Goal: Navigation & Orientation: Find specific page/section

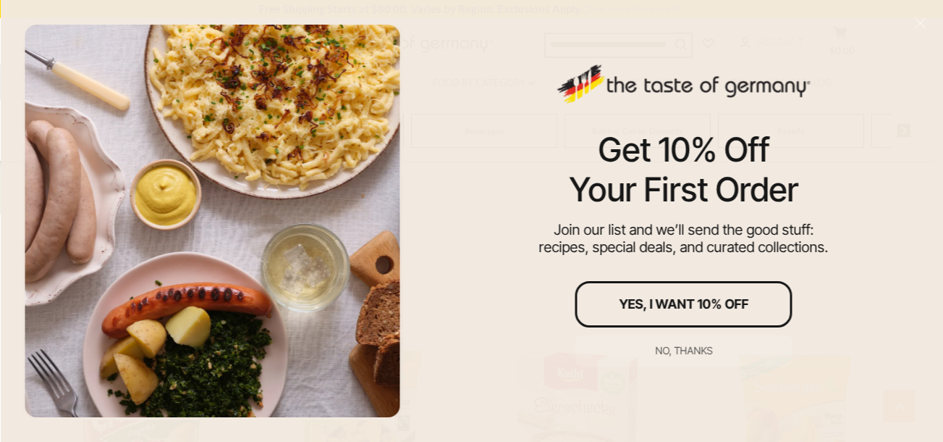
scroll to position [1078, 0]
click at [935, 295] on div "Get 10% Off Your First Order Join our list and we’ll send the good stuff: recip…" at bounding box center [683, 221] width 519 height 442
click at [853, 241] on div "Get 10% Off Your First Order Join our list and we’ll send the good stuff: recip…" at bounding box center [683, 221] width 519 height 442
click at [852, 246] on div "Get 10% Off Your First Order Join our list and we’ll send the good stuff: recip…" at bounding box center [683, 221] width 519 height 442
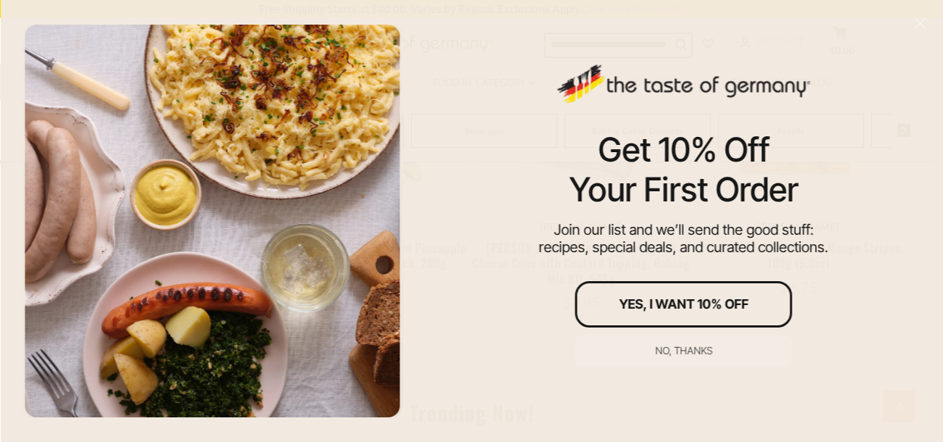
drag, startPoint x: 922, startPoint y: 186, endPoint x: 900, endPoint y: 200, distance: 25.7
click at [913, 190] on div "Get 10% Off Your First Order Join our list and we’ll send the good stuff: recip…" at bounding box center [683, 221] width 519 height 442
drag, startPoint x: 896, startPoint y: 194, endPoint x: 909, endPoint y: 185, distance: 16.1
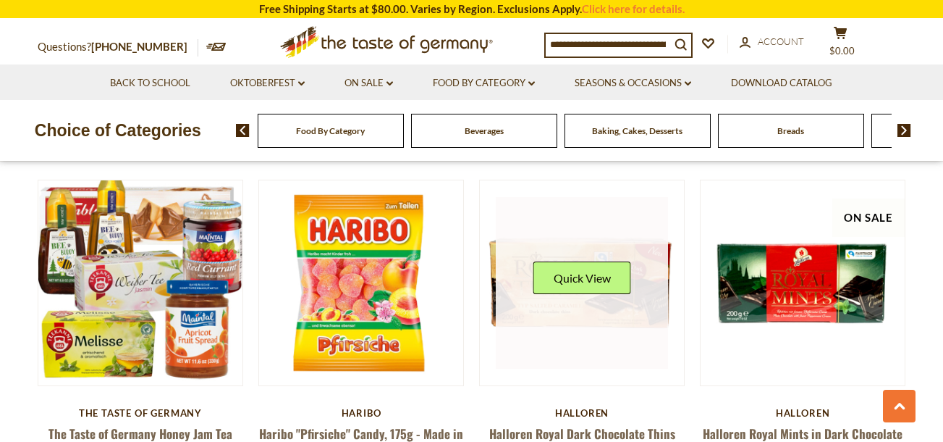
scroll to position [773, 0]
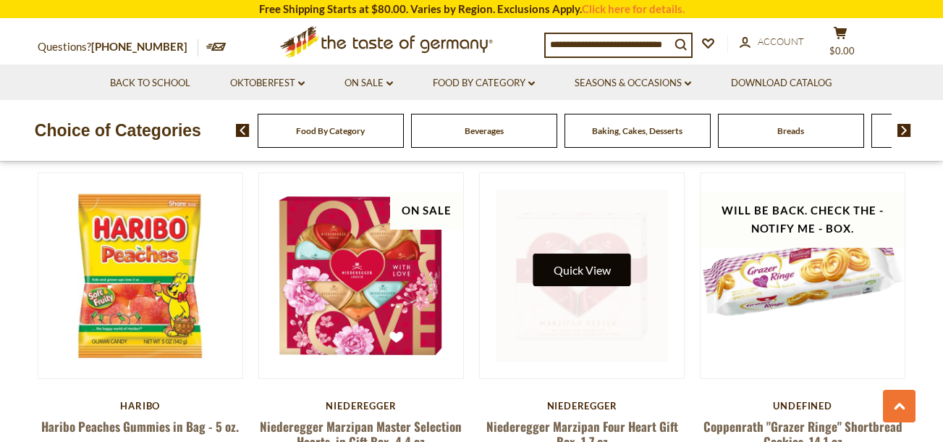
click at [602, 253] on button "Quick View" at bounding box center [583, 269] width 98 height 33
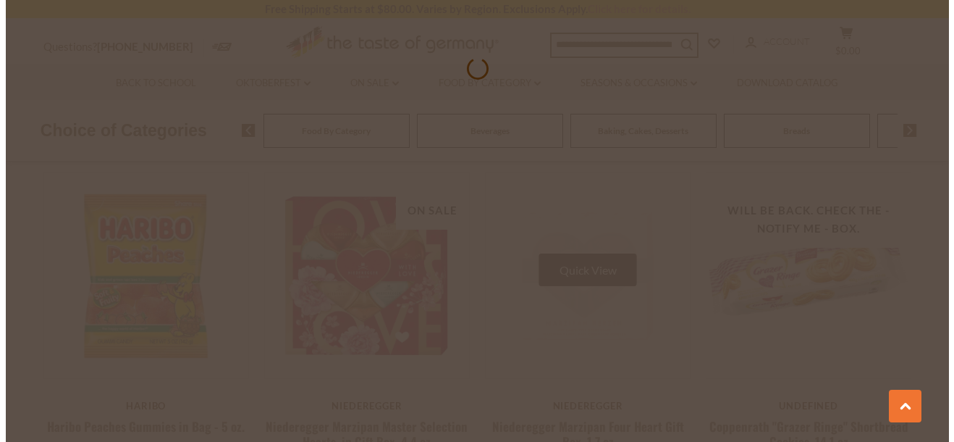
scroll to position [776, 0]
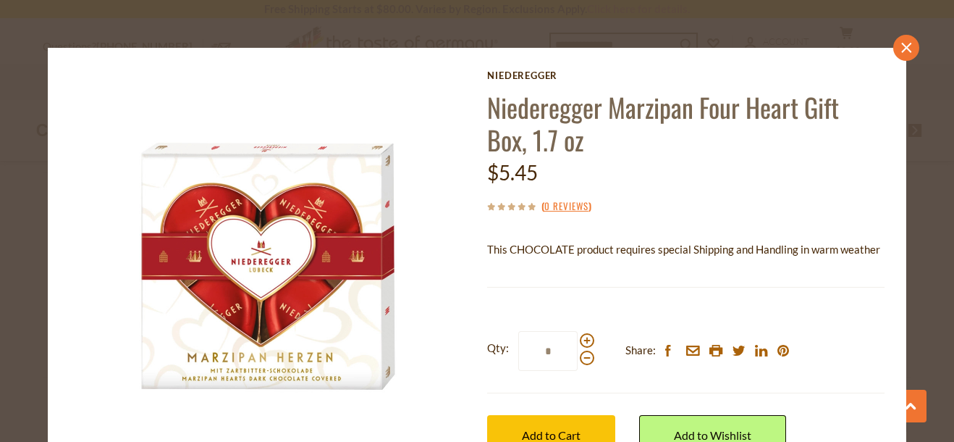
click at [901, 47] on icon "close" at bounding box center [906, 47] width 11 height 11
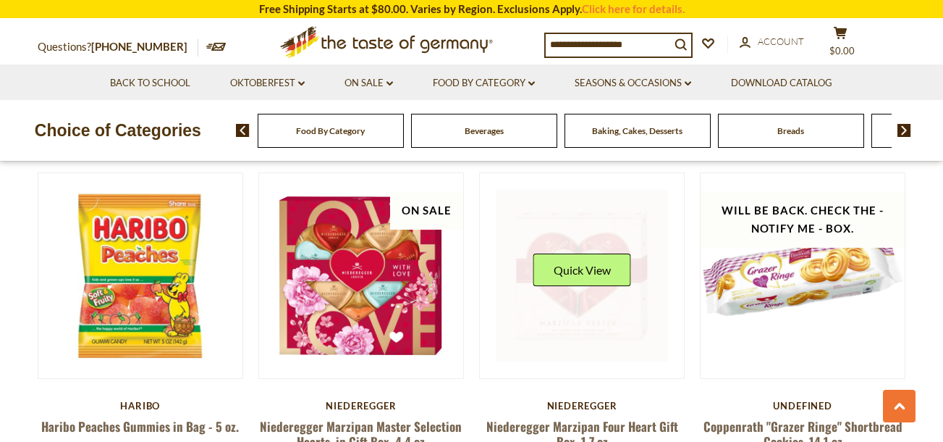
scroll to position [1159, 0]
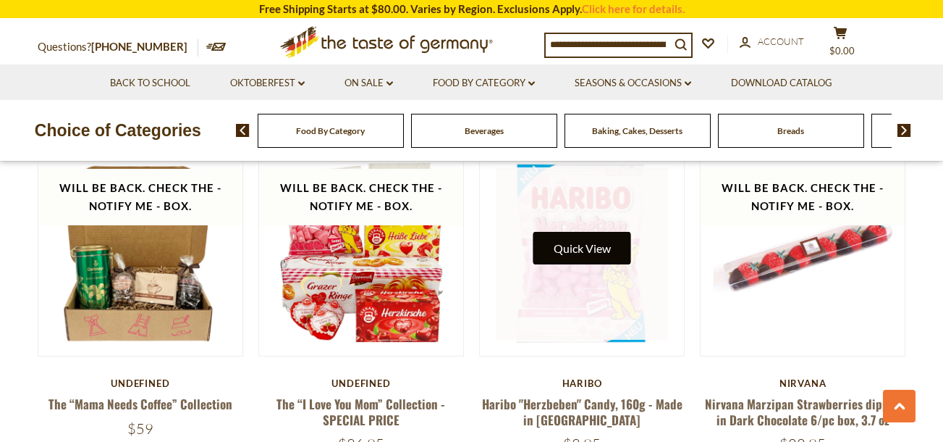
click at [568, 232] on button "Quick View" at bounding box center [583, 248] width 98 height 33
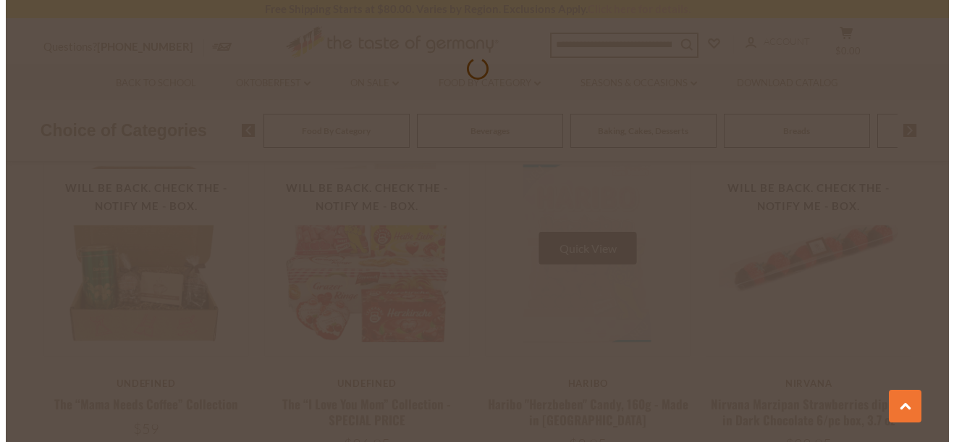
scroll to position [1162, 0]
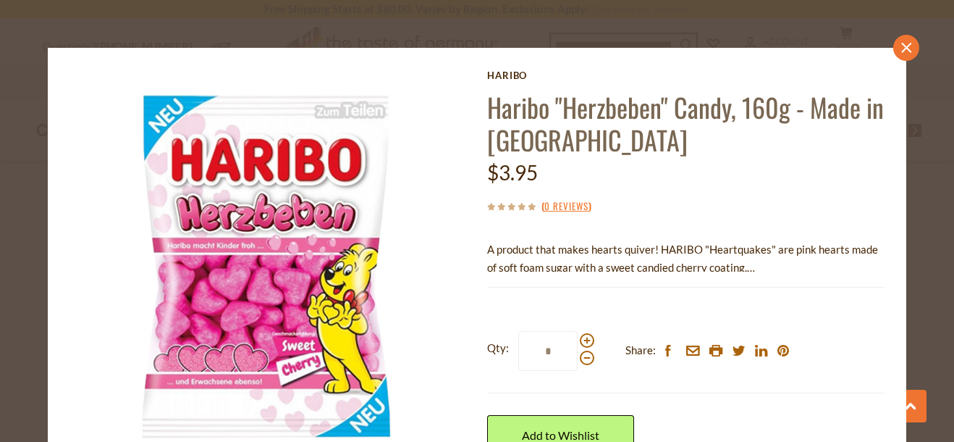
click at [901, 46] on icon at bounding box center [906, 48] width 10 height 10
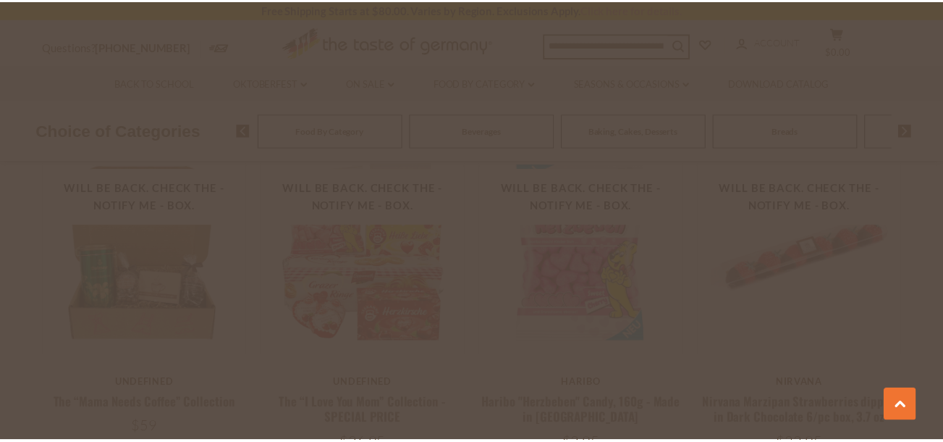
scroll to position [1159, 0]
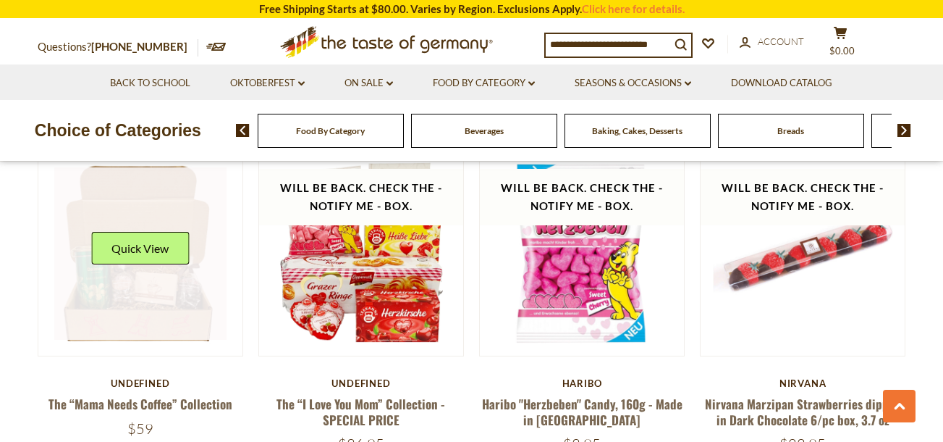
click at [156, 272] on link at bounding box center [140, 253] width 172 height 172
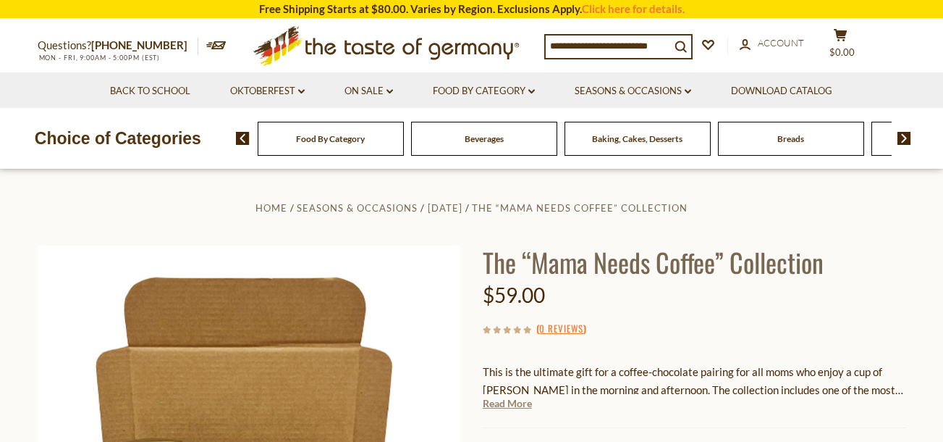
click at [513, 404] on link "Read More" at bounding box center [507, 403] width 49 height 14
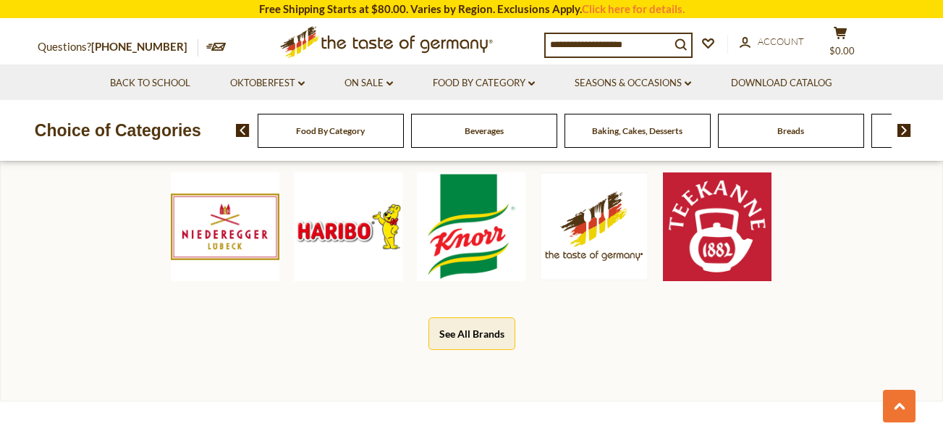
scroll to position [1092, 0]
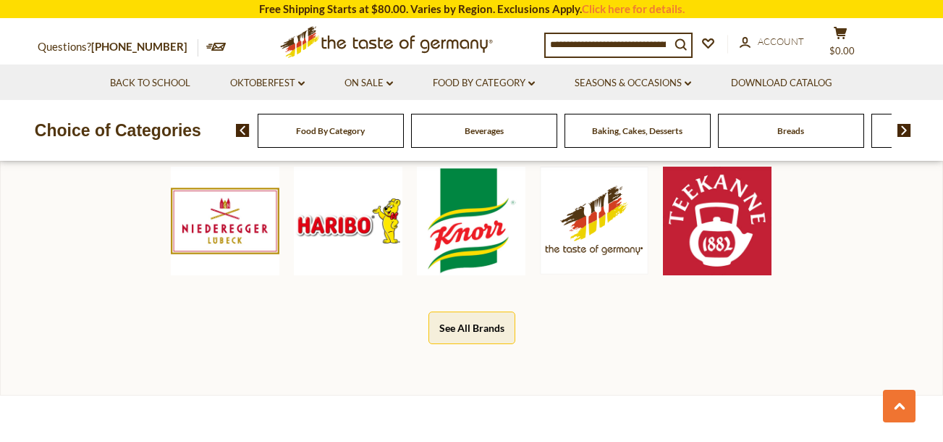
click at [496, 334] on button "See All Brands" at bounding box center [472, 327] width 87 height 33
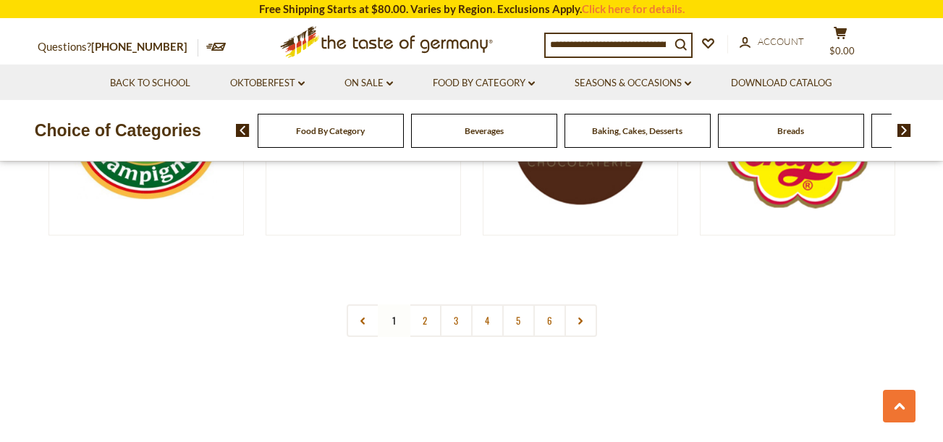
scroll to position [2790, 0]
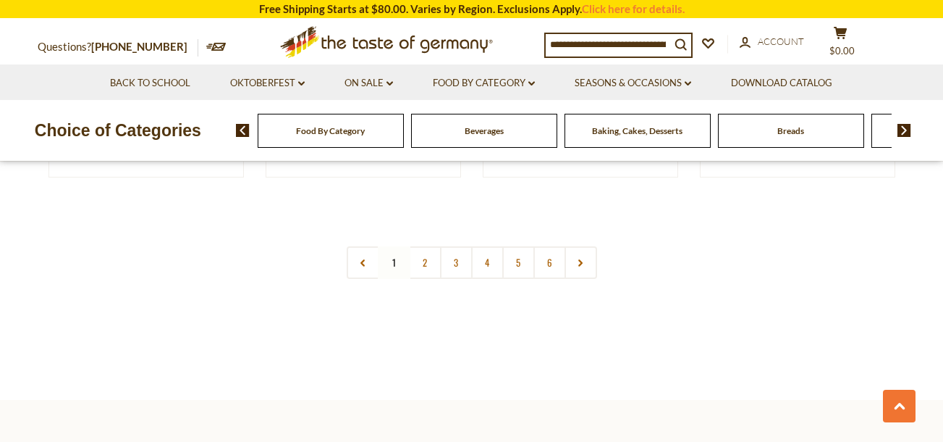
click at [906, 132] on img at bounding box center [905, 130] width 14 height 13
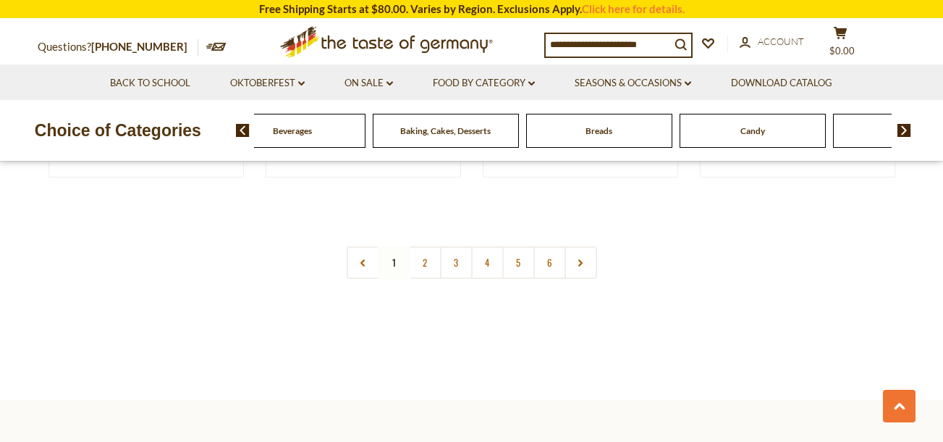
click at [906, 132] on img at bounding box center [905, 130] width 14 height 13
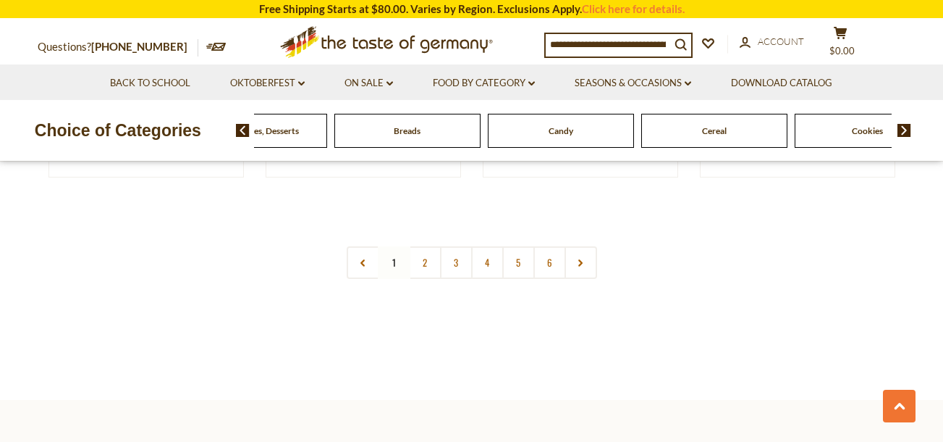
click at [906, 132] on img at bounding box center [905, 130] width 14 height 13
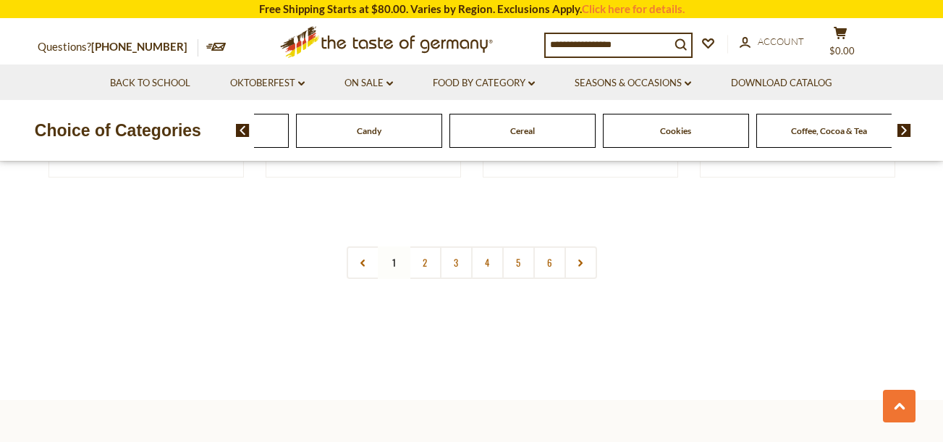
click at [906, 132] on img at bounding box center [905, 130] width 14 height 13
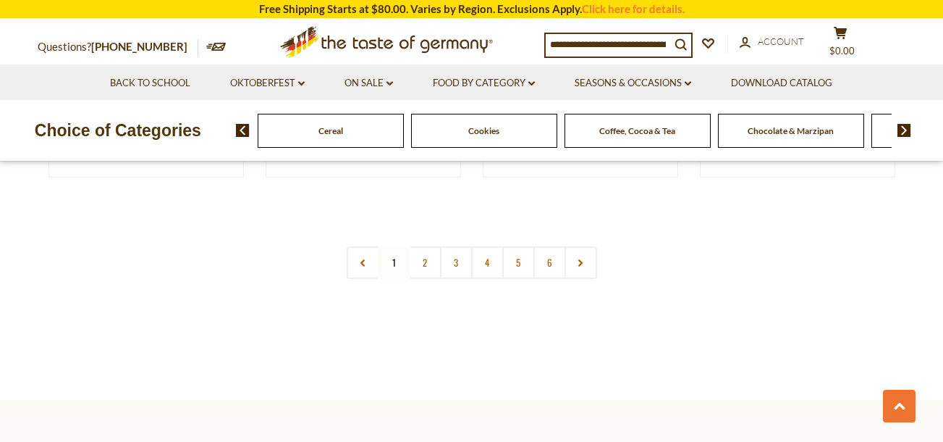
click at [906, 132] on img at bounding box center [905, 130] width 14 height 13
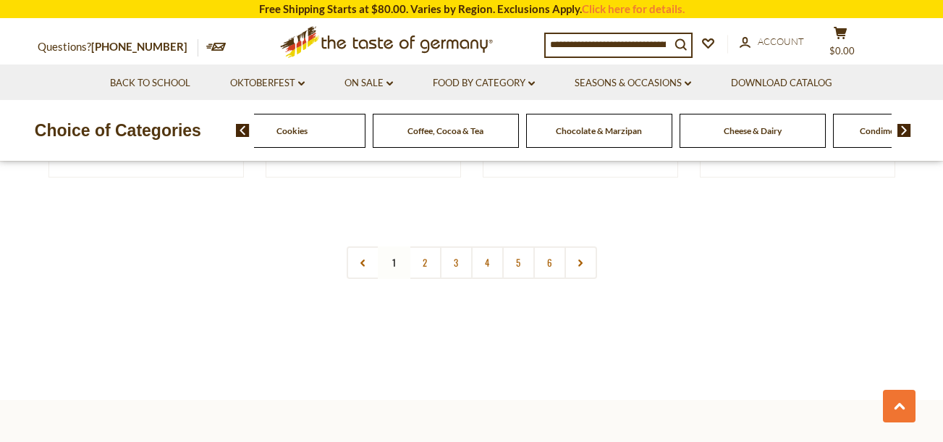
click at [249, 125] on img at bounding box center [243, 130] width 14 height 13
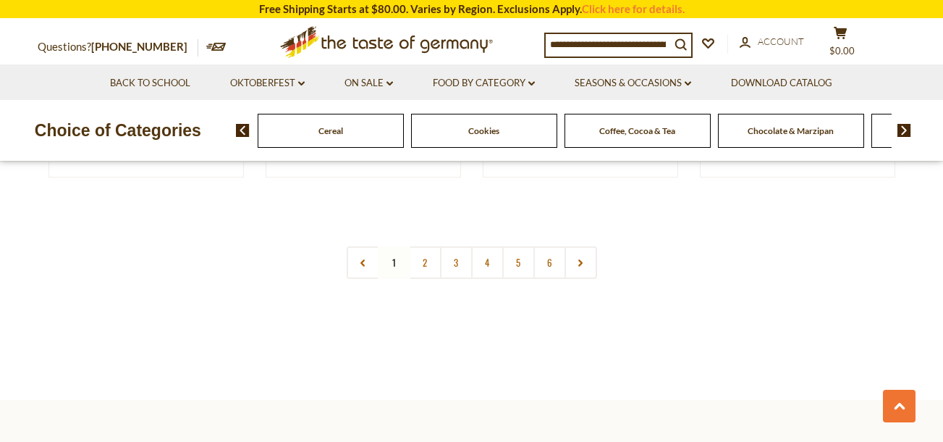
click at [764, 134] on span "Chocolate & Marzipan" at bounding box center [791, 130] width 86 height 11
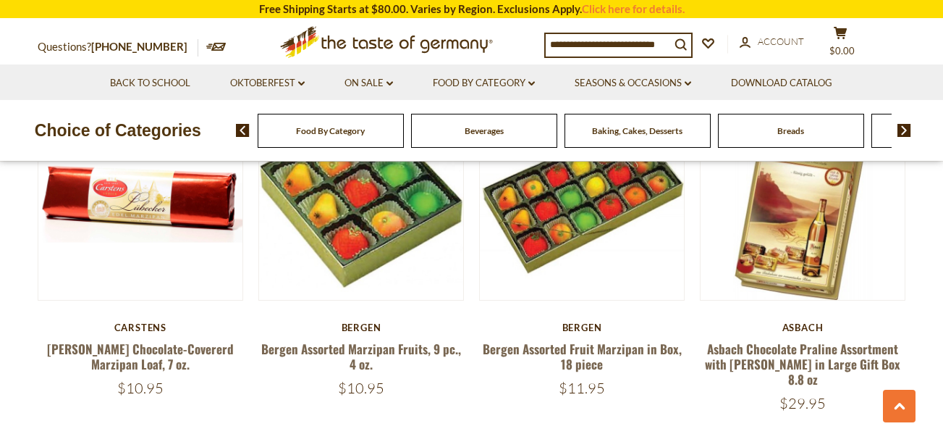
scroll to position [3432, 0]
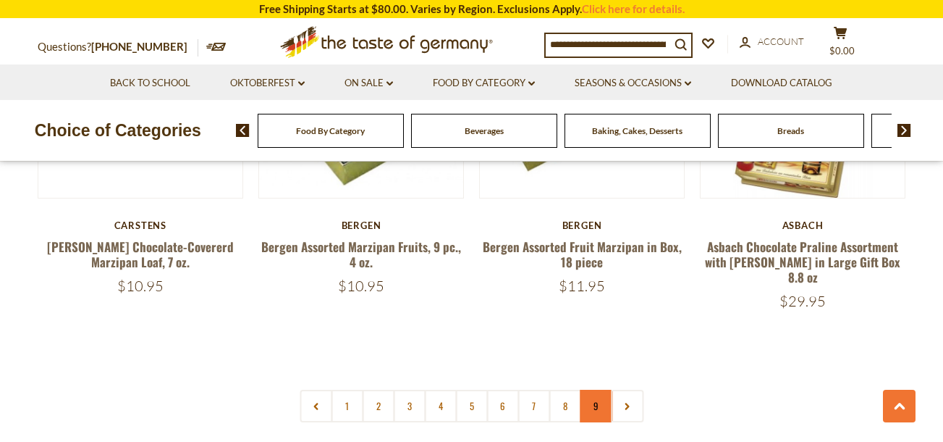
click at [607, 390] on link "9" at bounding box center [596, 406] width 33 height 33
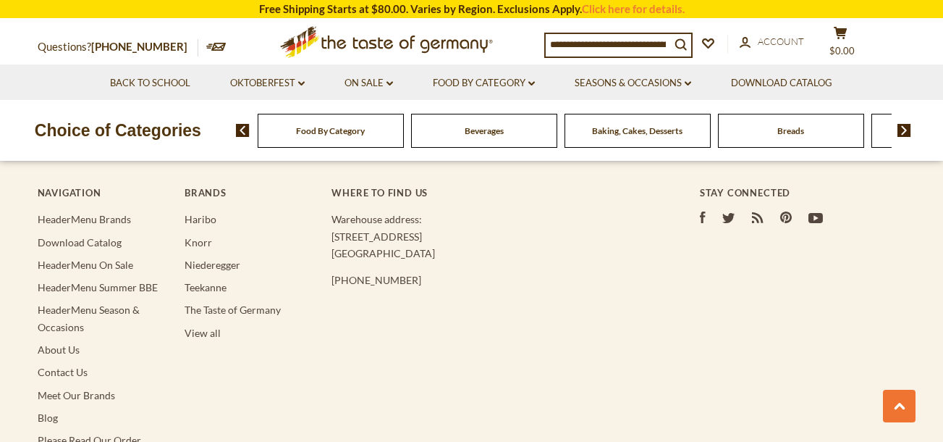
scroll to position [4433, 0]
